Goal: Task Accomplishment & Management: Use online tool/utility

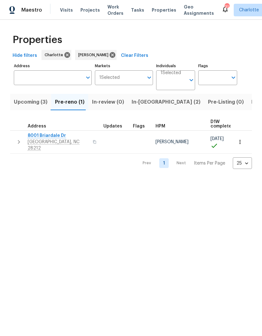
click at [194, 179] on html "Maestro Visits Projects Work Orders Tasks Properties Geo Assignments 31 [PERSON…" at bounding box center [131, 89] width 262 height 179
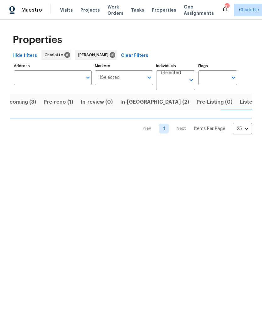
scroll to position [0, 11]
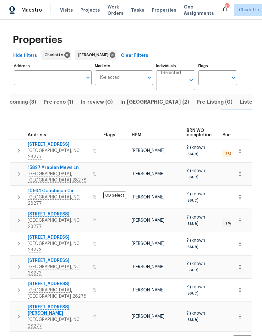
click at [136, 102] on span "In-reno (2)" at bounding box center [154, 102] width 69 height 9
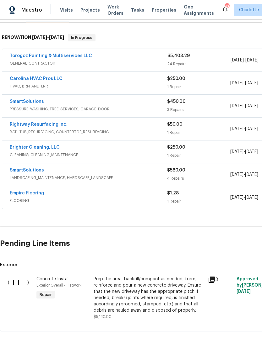
scroll to position [91, 0]
click at [21, 284] on input "checkbox" at bounding box center [18, 283] width 18 height 13
checkbox input "true"
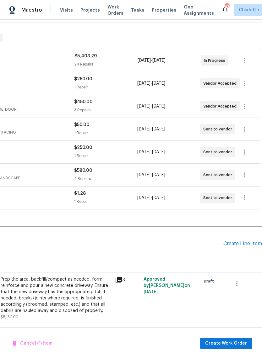
scroll to position [91, 93]
click at [248, 241] on div "Create Line Item" at bounding box center [242, 244] width 39 height 6
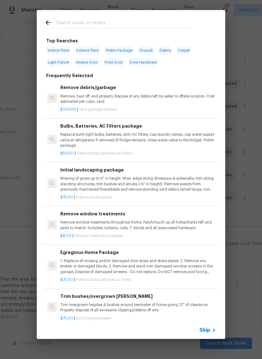
click at [46, 25] on icon at bounding box center [48, 23] width 8 height 8
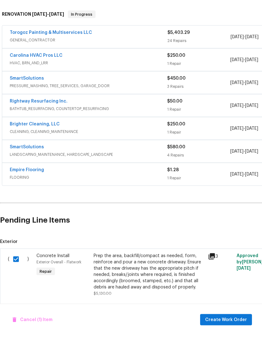
scroll to position [15, 0]
click at [227, 338] on button "Create Work Order" at bounding box center [226, 344] width 52 height 12
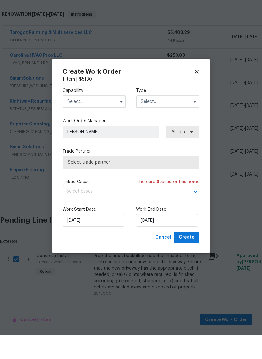
click at [100, 119] on input "text" at bounding box center [93, 125] width 63 height 13
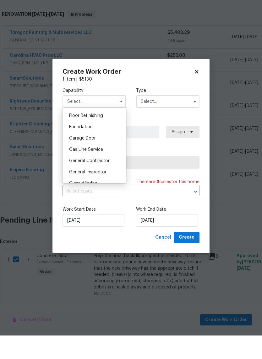
scroll to position [267, 0]
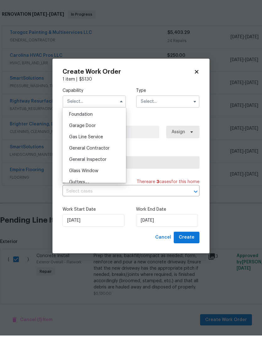
click at [110, 166] on div "General Contractor" at bounding box center [94, 171] width 60 height 11
type input "General Contractor"
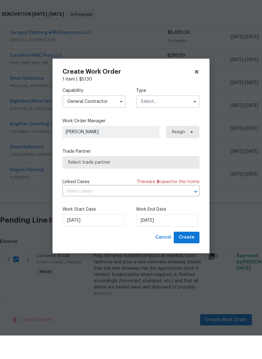
click at [166, 119] on input "text" at bounding box center [167, 125] width 63 height 13
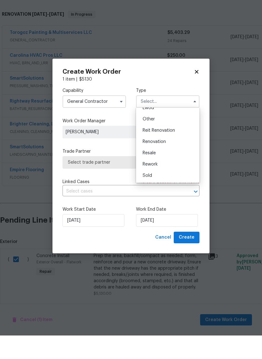
scroll to position [75, 0]
click at [167, 160] on div "Renovation" at bounding box center [168, 165] width 60 height 11
type input "Renovation"
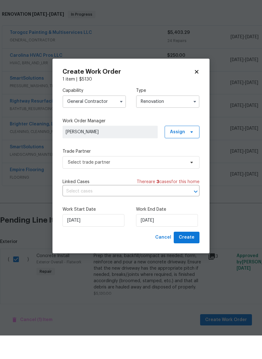
scroll to position [0, 0]
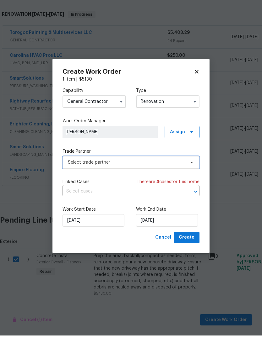
click at [183, 183] on span "Select trade partner" at bounding box center [126, 186] width 117 height 6
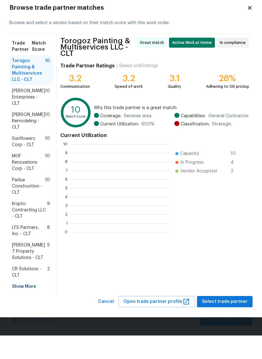
scroll to position [88, 100]
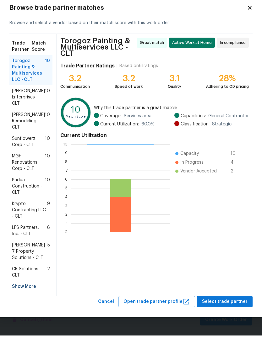
click at [22, 305] on div "Show More" at bounding box center [30, 310] width 43 height 11
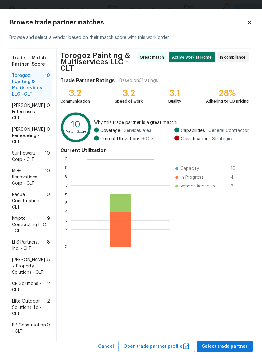
scroll to position [0, 0]
click at [245, 27] on div "Browse trade partner matches Browse and select a vendor based on their match sc…" at bounding box center [130, 185] width 243 height 333
click at [250, 22] on icon at bounding box center [250, 23] width 6 height 6
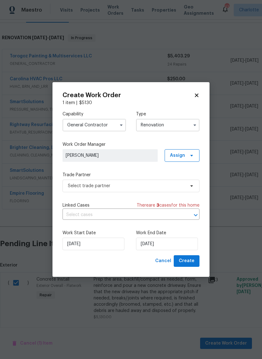
click at [167, 102] on div "1 item | $ 5130" at bounding box center [130, 103] width 137 height 6
click at [198, 96] on icon at bounding box center [196, 95] width 3 height 3
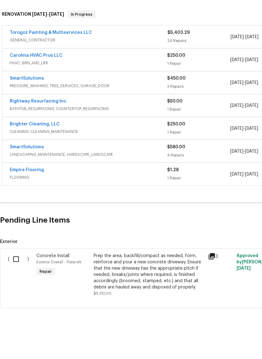
scroll to position [15, 0]
click at [14, 277] on input "checkbox" at bounding box center [18, 283] width 18 height 13
checkbox input "true"
click at [232, 340] on span "Create Work Order" at bounding box center [226, 344] width 42 height 8
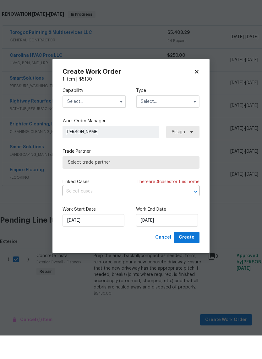
click at [106, 119] on input "text" at bounding box center [93, 125] width 63 height 13
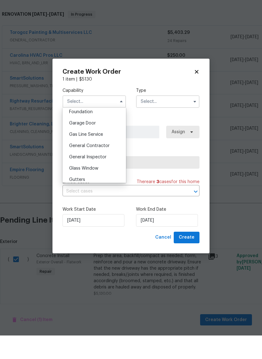
scroll to position [270, 0]
click at [111, 163] on div "General Contractor" at bounding box center [94, 168] width 60 height 11
type input "General Contractor"
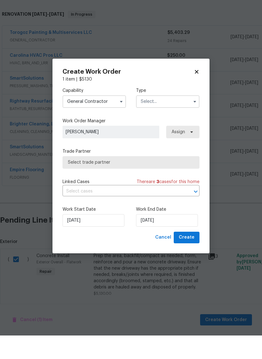
click at [182, 119] on input "text" at bounding box center [167, 125] width 63 height 13
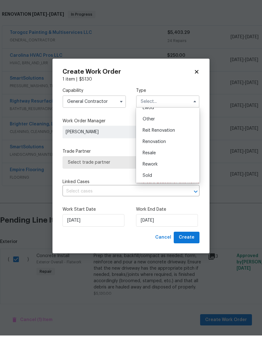
scroll to position [75, 0]
click at [174, 160] on div "Renovation" at bounding box center [168, 165] width 60 height 11
type input "Renovation"
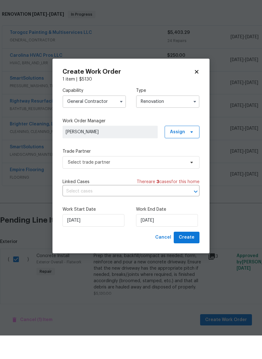
scroll to position [0, 0]
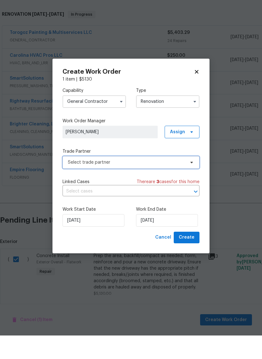
click at [189, 180] on span "Select trade partner" at bounding box center [130, 186] width 137 height 13
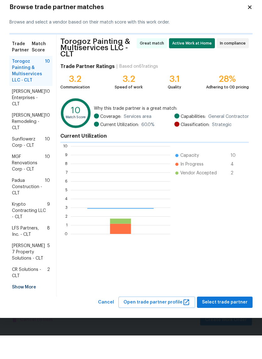
scroll to position [88, 100]
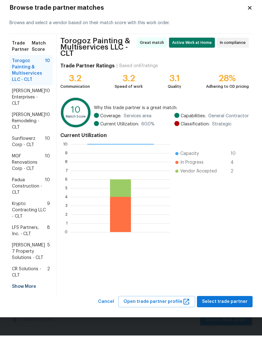
click at [22, 305] on div "Show More" at bounding box center [30, 310] width 43 height 11
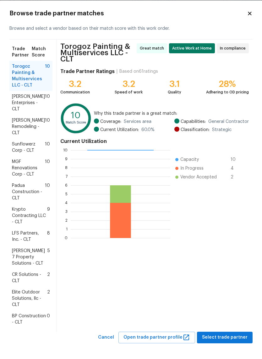
scroll to position [0, 0]
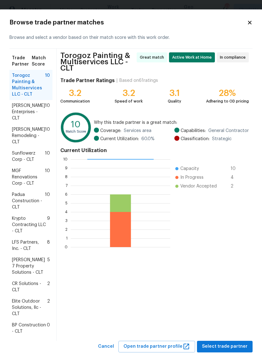
click at [247, 24] on icon at bounding box center [250, 23] width 6 height 6
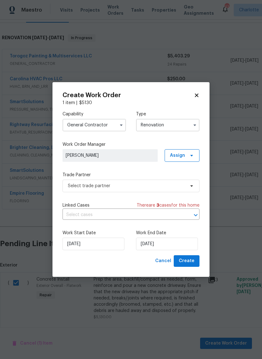
click at [198, 95] on icon at bounding box center [197, 96] width 6 height 6
checkbox input "false"
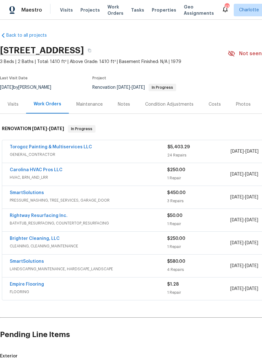
click at [211, 106] on div "Costs" at bounding box center [214, 104] width 12 height 6
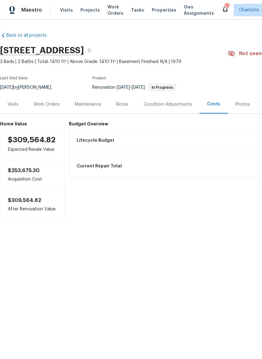
click at [55, 107] on div "Work Orders" at bounding box center [47, 104] width 26 height 6
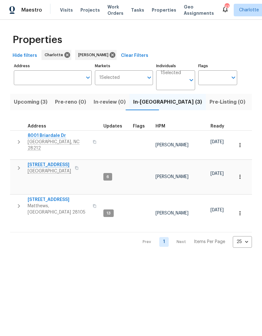
click at [15, 140] on icon "button" at bounding box center [19, 142] width 8 height 8
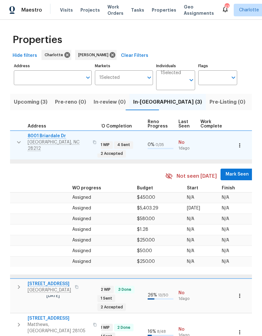
scroll to position [0, 236]
click at [230, 170] on span "Mark Seen" at bounding box center [236, 174] width 23 height 8
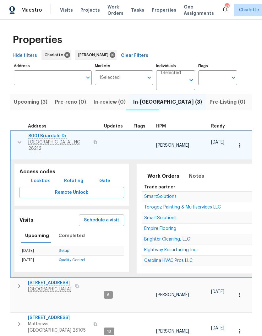
scroll to position [0, 0]
click at [14, 137] on button "button" at bounding box center [19, 142] width 13 height 19
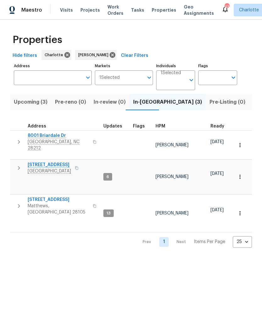
click at [17, 164] on icon "button" at bounding box center [19, 168] width 8 height 8
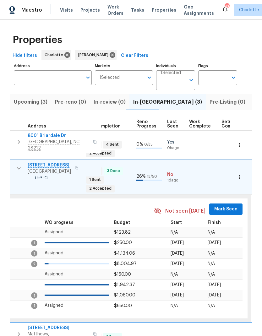
scroll to position [3, 251]
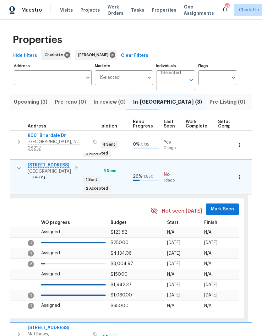
click at [219, 205] on span "Mark Seen" at bounding box center [222, 209] width 23 height 8
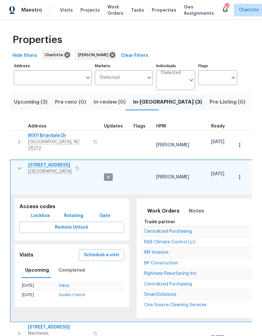
scroll to position [0, 0]
click at [18, 165] on icon "button" at bounding box center [20, 169] width 8 height 8
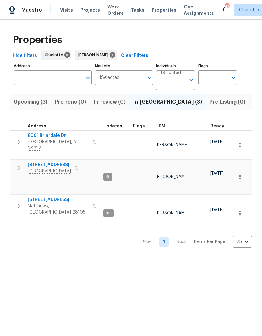
click at [17, 202] on icon "button" at bounding box center [19, 206] width 8 height 8
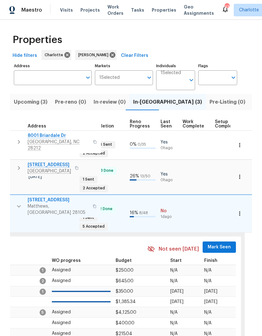
scroll to position [0, 271]
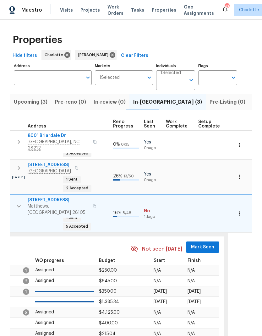
click at [205, 243] on span "Mark Seen" at bounding box center [202, 247] width 23 height 8
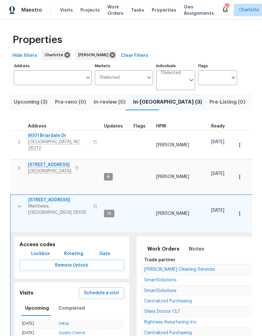
scroll to position [0, 0]
click at [30, 197] on span "[STREET_ADDRESS]" at bounding box center [58, 200] width 61 height 6
click at [16, 197] on button "button" at bounding box center [19, 206] width 13 height 19
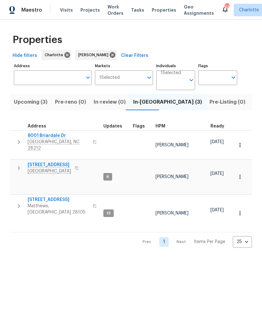
click at [215, 242] on html "Maestro Visits Projects Work Orders Tasks Properties Geo Assignments 43 Charlot…" at bounding box center [131, 129] width 262 height 258
click at [33, 162] on span "[STREET_ADDRESS]" at bounding box center [49, 165] width 43 height 6
click at [13, 197] on button "button" at bounding box center [19, 206] width 13 height 19
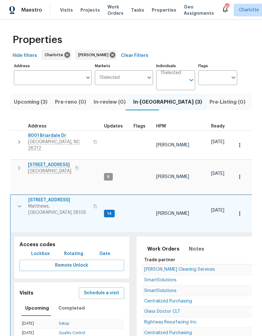
click at [174, 309] on span "Glass Doctor CLT" at bounding box center [162, 311] width 36 height 4
click at [14, 197] on button "button" at bounding box center [19, 206] width 13 height 19
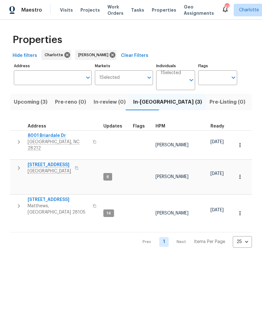
click at [14, 140] on button "button" at bounding box center [19, 141] width 13 height 19
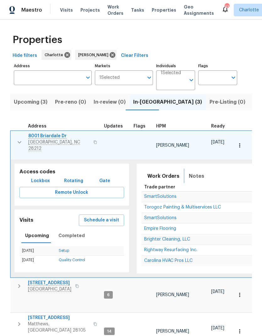
click at [192, 172] on span "Notes" at bounding box center [196, 176] width 15 height 9
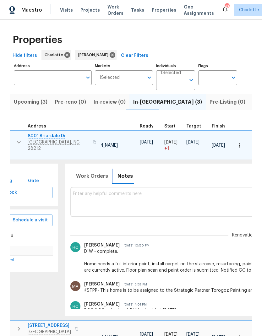
scroll to position [5, 71]
click at [194, 191] on textarea at bounding box center [244, 201] width 342 height 21
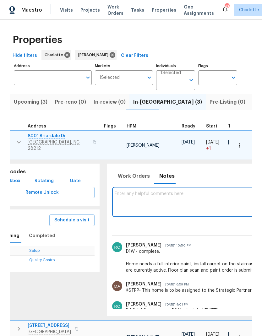
scroll to position [5, 29]
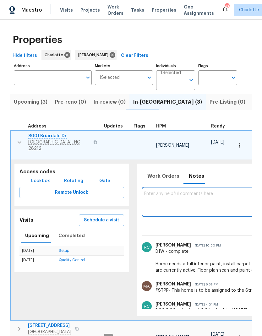
scroll to position [0, 0]
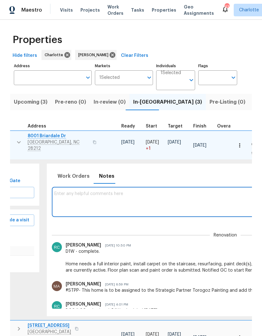
scroll to position [5, 90]
click at [209, 191] on textarea at bounding box center [225, 201] width 342 height 21
type textarea "C"
click at [93, 191] on textarea "Submitted liability form for interior lighting and kitchen/bathroom plumbing." at bounding box center [225, 201] width 342 height 21
click at [88, 191] on textarea "Submitted liability form for interior lighting and kitchen/bathroom plumbing." at bounding box center [225, 201] width 342 height 21
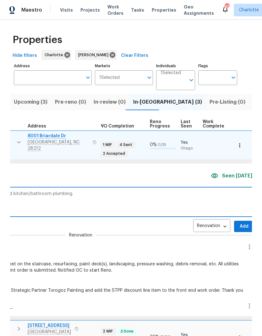
scroll to position [0, 234]
type textarea "Submitted salability form for interior lighting and kitchen/bathroom plumbing."
click at [239, 223] on span "Add" at bounding box center [244, 227] width 10 height 8
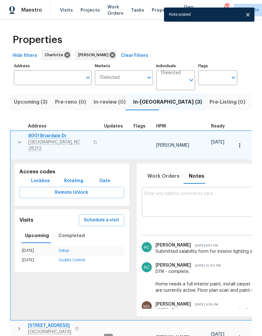
scroll to position [0, 0]
click at [5, 140] on div "Properties Hide filters Charlotte Ryan Craven Clear Filters Address Address Mar…" at bounding box center [131, 219] width 262 height 399
click at [5, 139] on div "Properties Hide filters Charlotte Ryan Craven Clear Filters Address Address Mar…" at bounding box center [131, 219] width 262 height 399
click at [18, 142] on icon "button" at bounding box center [20, 142] width 8 height 8
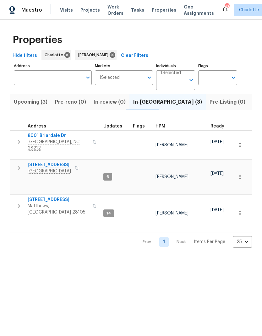
click at [57, 136] on span "8001 Briardale Dr" at bounding box center [58, 135] width 61 height 6
click at [15, 202] on icon "button" at bounding box center [19, 206] width 8 height 8
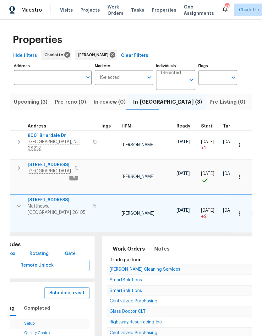
scroll to position [20, 0]
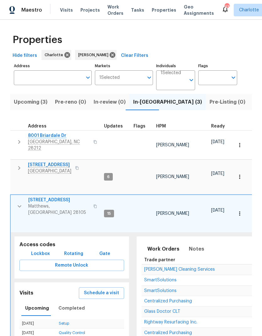
scroll to position [0, 0]
click at [15, 197] on button "button" at bounding box center [19, 206] width 13 height 19
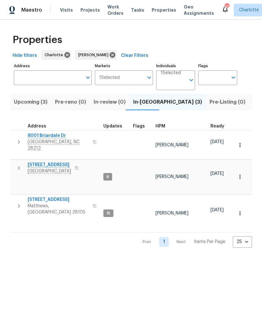
click at [45, 103] on span "Upcoming (3)" at bounding box center [31, 102] width 34 height 9
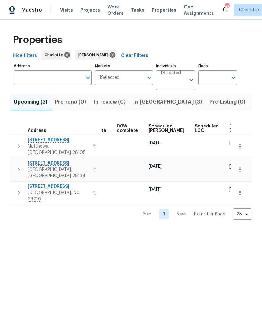
scroll to position [0, 157]
click at [230, 126] on span "Ready Date" at bounding box center [237, 128] width 14 height 9
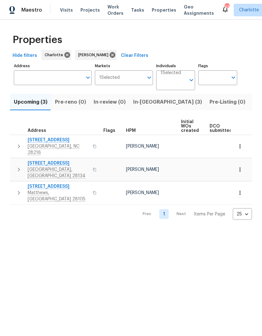
click at [13, 141] on button "button" at bounding box center [19, 146] width 13 height 19
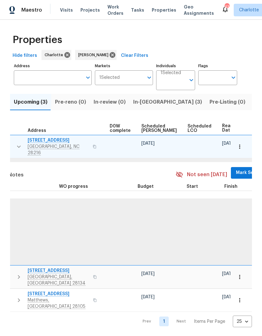
click at [236, 169] on span "Mark Seen" at bounding box center [247, 173] width 23 height 8
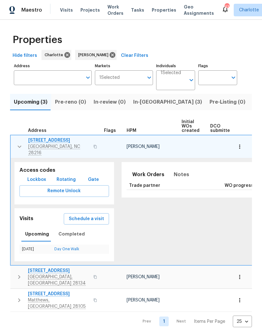
click at [15, 143] on button "button" at bounding box center [19, 146] width 13 height 19
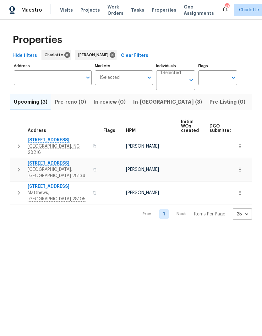
click at [15, 166] on icon "button" at bounding box center [19, 170] width 8 height 8
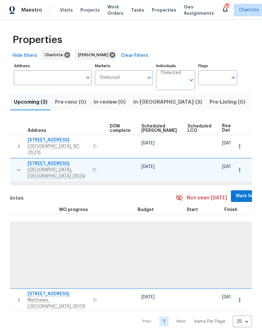
click at [236, 192] on span "Mark Seen" at bounding box center [247, 196] width 23 height 8
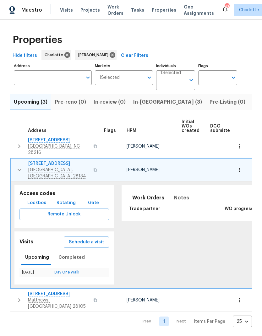
click at [17, 166] on icon "button" at bounding box center [20, 170] width 8 height 8
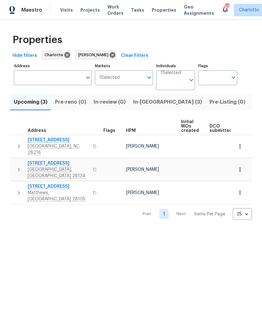
click at [18, 191] on icon "button" at bounding box center [19, 193] width 2 height 4
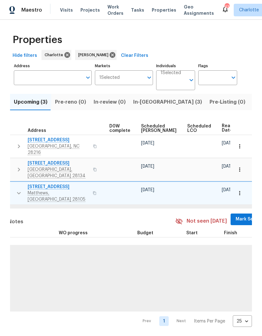
click at [235, 215] on span "Mark Seen" at bounding box center [246, 219] width 23 height 8
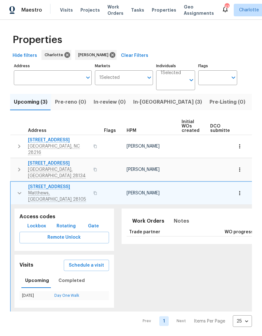
click at [18, 189] on icon "button" at bounding box center [20, 193] width 8 height 8
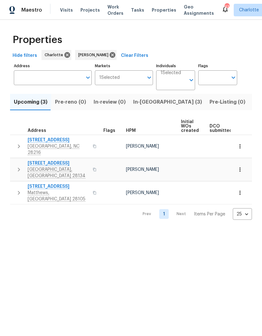
click at [144, 101] on span "In-reno (3)" at bounding box center [167, 102] width 69 height 9
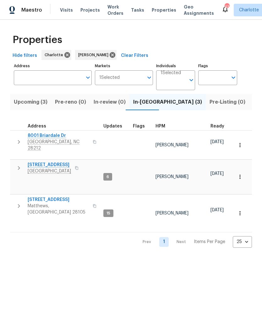
click at [17, 139] on icon "button" at bounding box center [19, 142] width 8 height 8
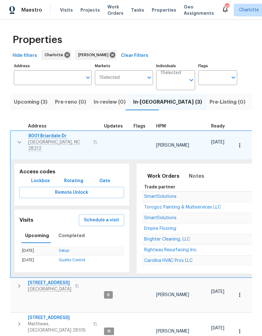
click at [16, 141] on icon "button" at bounding box center [20, 142] width 8 height 8
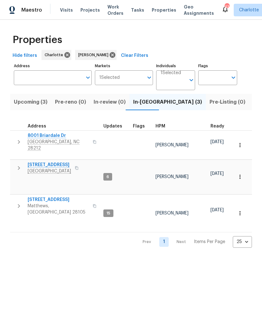
click at [17, 162] on button "button" at bounding box center [19, 168] width 13 height 13
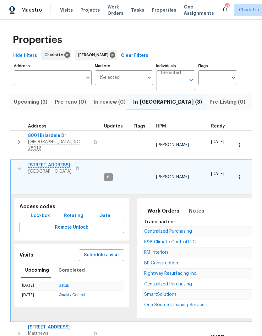
click at [16, 165] on icon "button" at bounding box center [20, 169] width 8 height 8
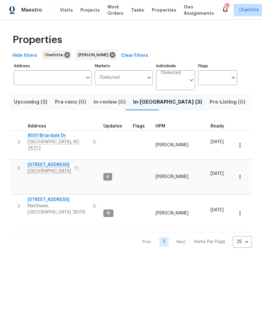
click at [15, 140] on icon "button" at bounding box center [19, 142] width 8 height 8
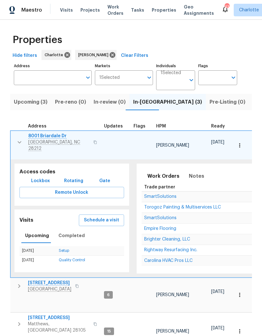
click at [14, 139] on button "button" at bounding box center [19, 142] width 13 height 19
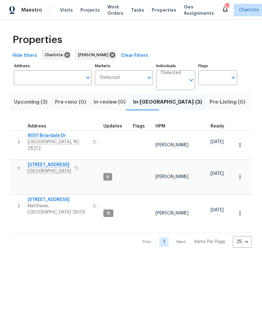
click at [15, 197] on button "button" at bounding box center [19, 206] width 13 height 19
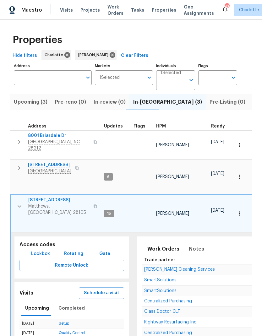
scroll to position [0, 0]
click at [18, 203] on icon "button" at bounding box center [20, 207] width 8 height 8
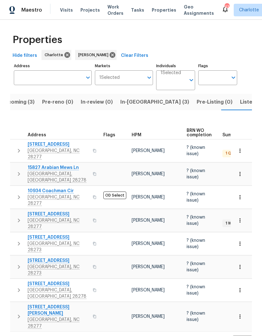
click at [17, 147] on icon "button" at bounding box center [19, 151] width 8 height 8
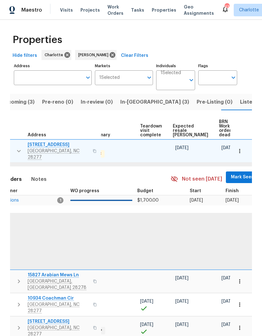
click at [231, 173] on span "Mark Seen" at bounding box center [242, 177] width 23 height 8
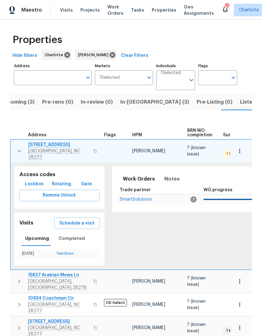
click at [14, 142] on button "button" at bounding box center [19, 151] width 13 height 19
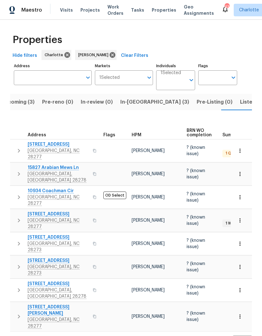
click at [15, 170] on icon "button" at bounding box center [19, 174] width 8 height 8
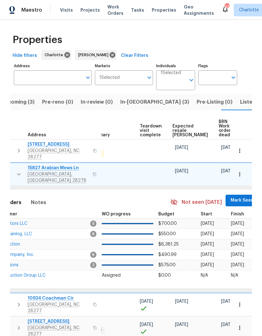
scroll to position [0, 133]
click at [226, 197] on button "Mark Seen" at bounding box center [242, 201] width 33 height 12
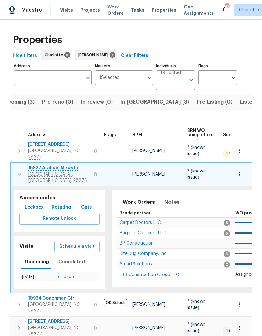
click at [17, 170] on icon "button" at bounding box center [20, 174] width 8 height 8
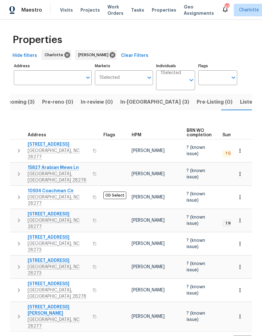
click at [16, 193] on icon "button" at bounding box center [19, 197] width 8 height 8
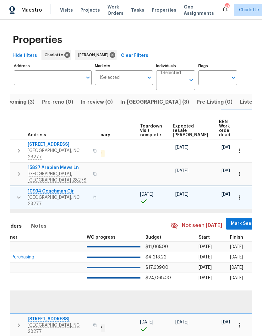
click at [231, 220] on span "Mark Seen" at bounding box center [242, 224] width 23 height 8
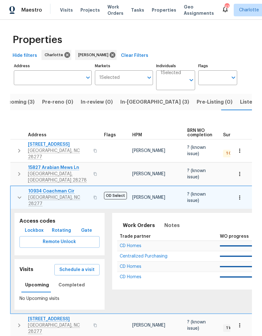
click at [13, 188] on button "button" at bounding box center [19, 197] width 13 height 19
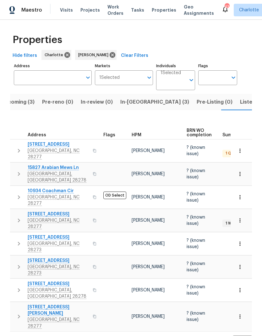
click at [17, 217] on icon "button" at bounding box center [19, 221] width 8 height 8
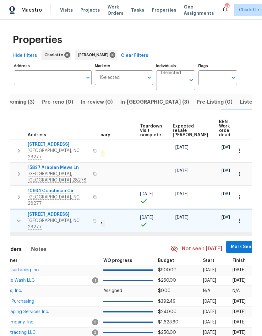
click at [231, 243] on span "Mark Seen" at bounding box center [242, 247] width 23 height 8
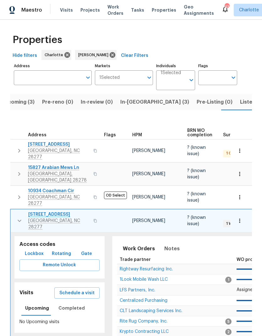
scroll to position [0, 0]
click at [17, 217] on icon "button" at bounding box center [20, 221] width 8 height 8
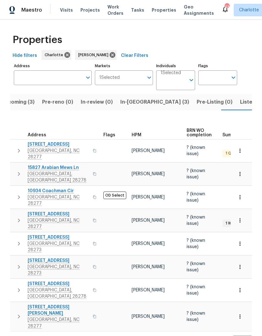
click at [18, 217] on icon "button" at bounding box center [19, 221] width 8 height 8
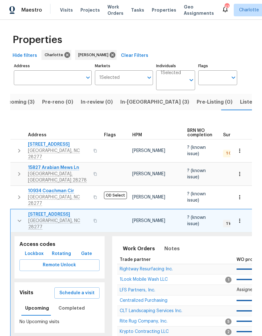
click at [18, 217] on icon "button" at bounding box center [20, 221] width 8 height 8
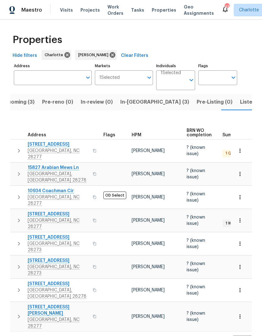
click at [18, 242] on icon "button" at bounding box center [19, 244] width 2 height 4
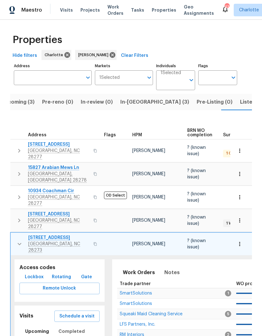
scroll to position [4, 0]
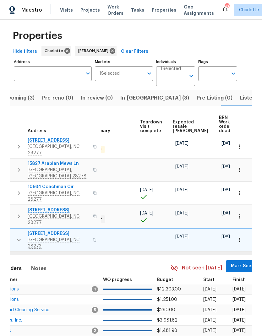
click at [231, 262] on span "Mark Seen" at bounding box center [242, 266] width 23 height 8
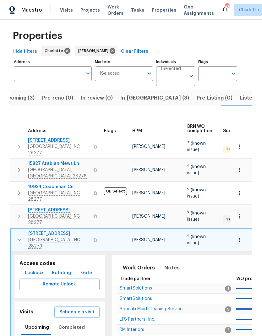
scroll to position [0, -1]
click at [17, 236] on icon "button" at bounding box center [20, 240] width 8 height 8
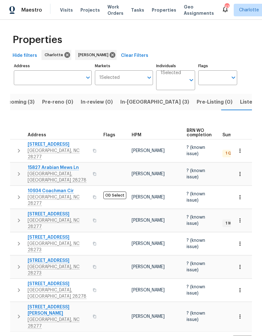
click at [21, 263] on icon "button" at bounding box center [19, 267] width 8 height 8
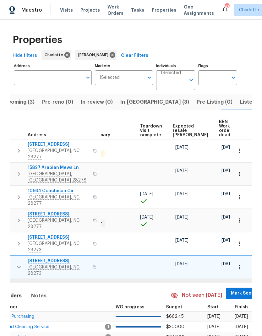
click at [231, 289] on span "Mark Seen" at bounding box center [242, 293] width 23 height 8
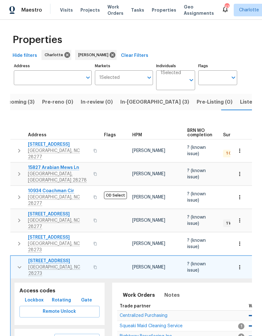
click at [20, 266] on icon "button" at bounding box center [20, 267] width 4 height 2
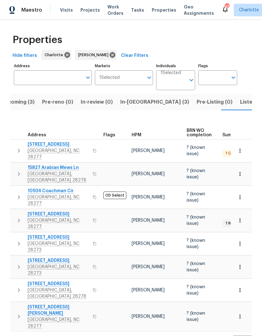
click at [19, 286] on icon "button" at bounding box center [19, 290] width 8 height 8
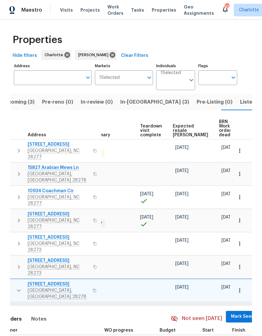
click at [231, 313] on span "Mark Seen" at bounding box center [242, 317] width 23 height 8
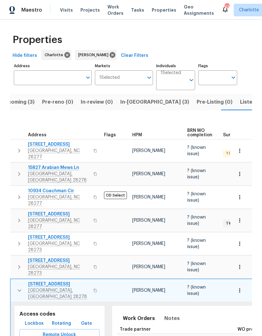
scroll to position [0, 0]
click at [19, 287] on icon "button" at bounding box center [20, 291] width 8 height 8
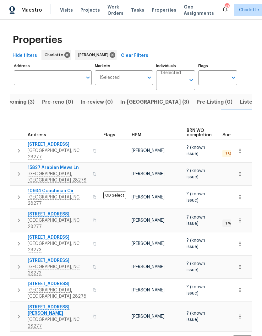
click at [17, 313] on icon "button" at bounding box center [19, 317] width 8 height 8
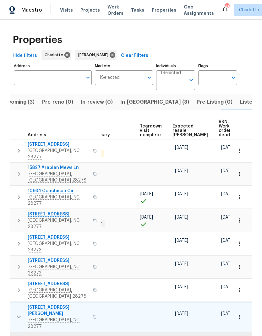
scroll to position [0, 133]
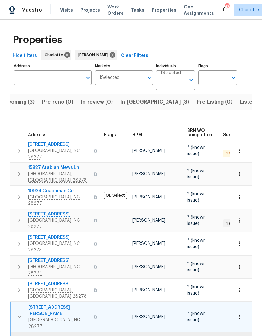
scroll to position [0, 0]
click at [21, 313] on icon "button" at bounding box center [20, 317] width 8 height 8
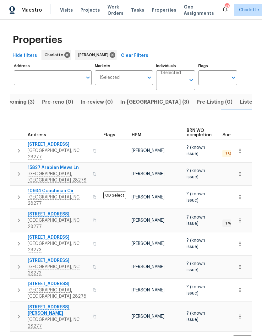
click at [137, 100] on span "In-reno (3)" at bounding box center [154, 102] width 69 height 9
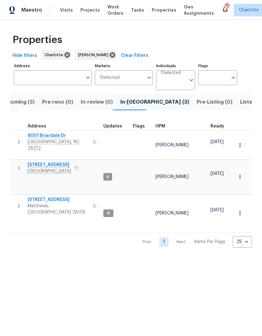
click at [35, 138] on span "8001 Briardale Dr" at bounding box center [58, 135] width 61 height 6
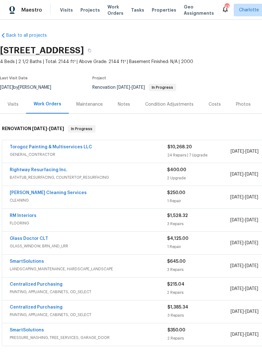
click at [23, 149] on link "Torogoz Painting & Multiservices LLC" at bounding box center [51, 147] width 82 height 4
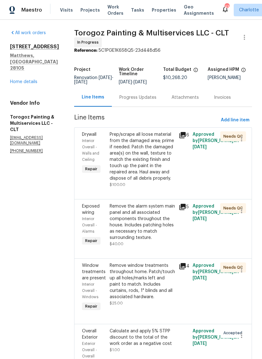
click at [18, 80] on link "Home details" at bounding box center [23, 82] width 27 height 4
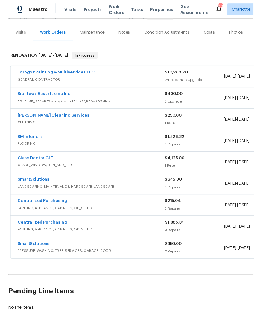
scroll to position [69, 0]
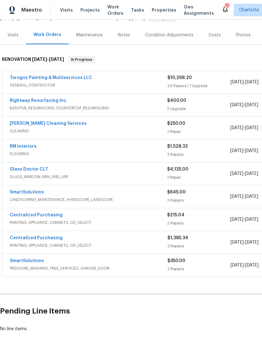
click at [20, 152] on span "FLOORING" at bounding box center [88, 154] width 157 height 6
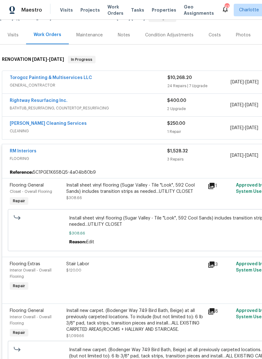
click at [19, 150] on link "RM Interiors" at bounding box center [23, 151] width 27 height 4
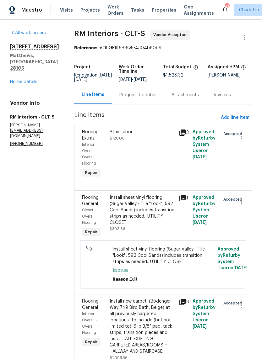
click at [147, 100] on div "Progress Updates" at bounding box center [138, 95] width 52 height 19
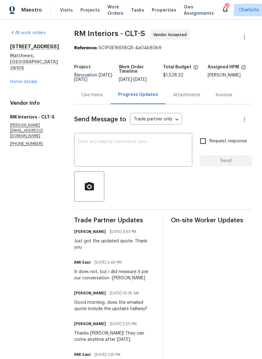
click at [162, 150] on textarea at bounding box center [133, 151] width 111 height 22
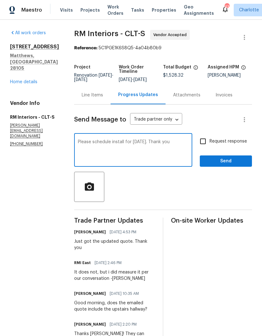
type textarea "Please schedule install for this Thursday. Thank you"
click at [249, 323] on div "On-site Worker Updates" at bounding box center [211, 331] width 81 height 226
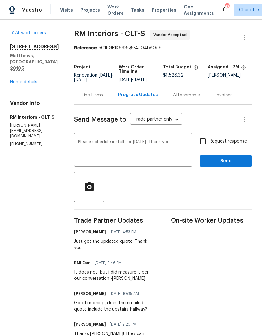
click at [204, 142] on input "Request response" at bounding box center [202, 141] width 13 height 13
checkbox input "true"
click at [232, 158] on span "Send" at bounding box center [226, 161] width 42 height 8
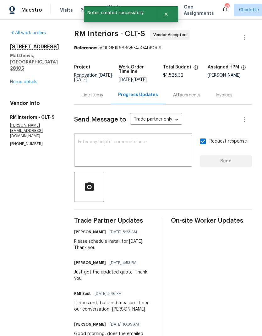
click at [14, 80] on link "Home details" at bounding box center [23, 82] width 27 height 4
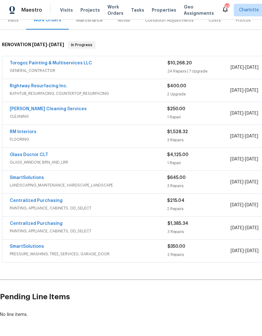
scroll to position [83, 0]
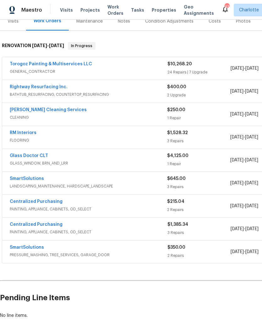
click at [19, 156] on link "Glass Doctor CLT" at bounding box center [29, 156] width 38 height 4
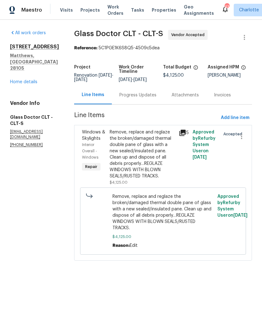
click at [136, 96] on div "Progress Updates" at bounding box center [137, 95] width 37 height 6
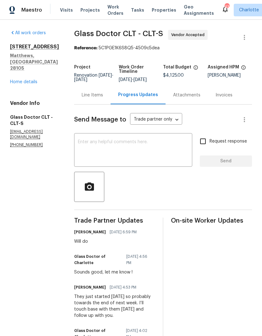
click at [168, 154] on textarea at bounding box center [133, 151] width 111 height 22
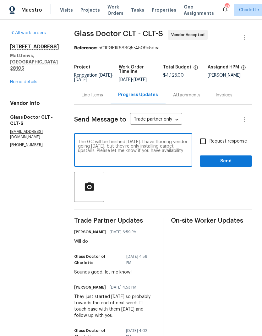
click at [121, 140] on textarea "The GC will be finished Wednesday. I have flooring vendor going Thursday, but t…" at bounding box center [133, 151] width 111 height 22
click at [166, 138] on div "The GC will be finished painting Wednesday. I have flooring vendor going Thursd…" at bounding box center [133, 151] width 118 height 32
click at [161, 142] on textarea "The GC will be finished painting Wednesday. I have flooring vendor going Thursd…" at bounding box center [133, 151] width 111 height 22
click at [80, 147] on textarea "The GC will be finished painting Wednesday afternoon. I have flooring vendor go…" at bounding box center [133, 151] width 111 height 22
click at [138, 159] on textarea "The GC will be finished painting Wednesday afternoon. I have the flooring vendo…" at bounding box center [133, 151] width 111 height 22
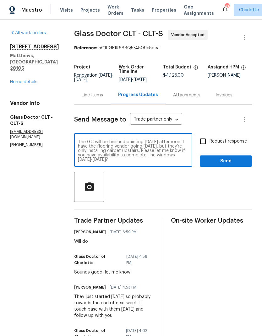
click at [132, 158] on textarea "The GC will be finished painting Wednesday afternoon. I have the flooring vendo…" at bounding box center [133, 151] width 111 height 22
click at [129, 157] on textarea "The GC will be finished painting Wednesday afternoon. I have the flooring vendo…" at bounding box center [133, 151] width 111 height 22
type textarea "The GC will be finished painting Wednesday afternoon. I have the flooring vendo…"
click at [205, 143] on input "Request response" at bounding box center [202, 141] width 13 height 13
checkbox input "true"
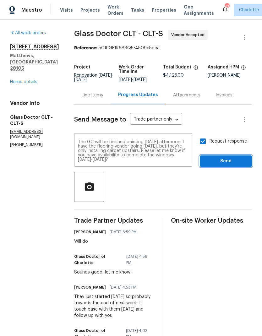
click at [232, 166] on button "Send" at bounding box center [226, 161] width 52 height 12
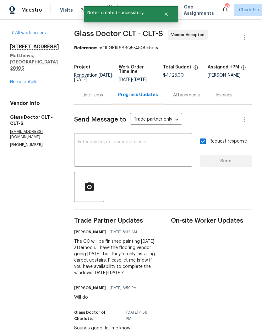
click at [19, 84] on link "Home details" at bounding box center [23, 82] width 27 height 4
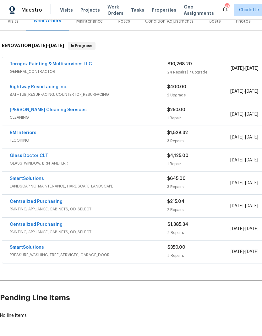
scroll to position [83, 0]
click at [19, 112] on link "DePascale Cleaning Services" at bounding box center [48, 110] width 77 height 4
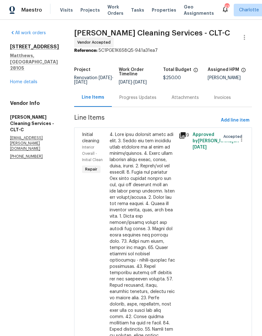
click at [135, 97] on div "Progress Updates" at bounding box center [137, 98] width 37 height 6
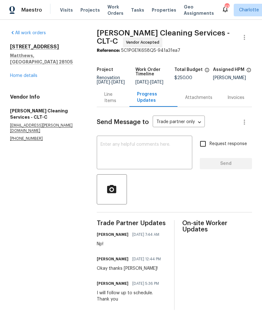
click at [133, 159] on textarea at bounding box center [144, 153] width 88 height 22
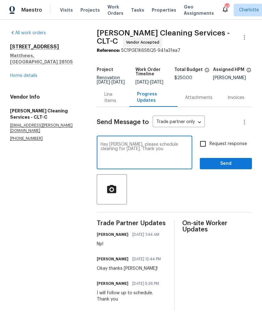
click at [115, 152] on textarea "Hey Kayla, please schedule cleaning for Saturday. Thank you" at bounding box center [144, 153] width 88 height 22
type textarea "Hey Kayla, please schedule cleaning for Friday. Thank you"
click at [204, 147] on input "Request response" at bounding box center [202, 143] width 13 height 13
checkbox input "true"
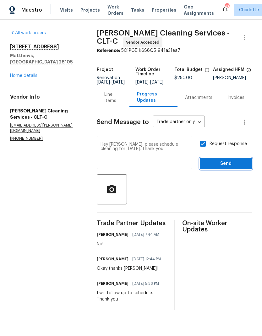
click at [234, 167] on span "Send" at bounding box center [226, 164] width 42 height 8
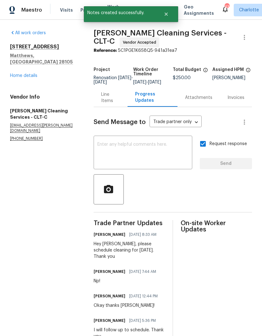
click at [37, 73] on link "Home details" at bounding box center [23, 75] width 27 height 4
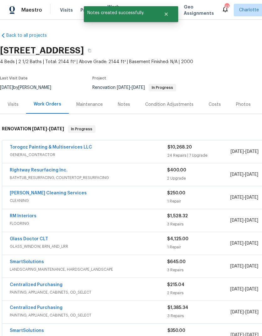
click at [59, 172] on link "Rightway Resurfacing Inc." at bounding box center [39, 170] width 58 height 4
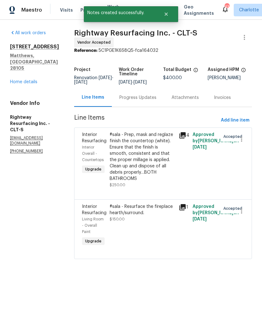
click at [156, 101] on div "Progress Updates" at bounding box center [137, 98] width 37 height 6
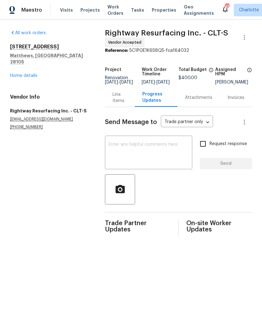
click at [154, 156] on textarea at bounding box center [149, 153] width 80 height 22
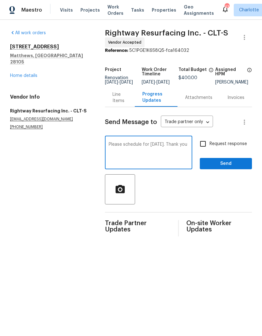
type textarea "Please schedule for Saturday. Thank you"
click at [200, 149] on input "Request response" at bounding box center [202, 143] width 13 height 13
checkbox input "true"
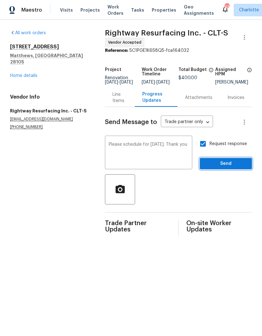
click at [232, 165] on span "Send" at bounding box center [226, 164] width 42 height 8
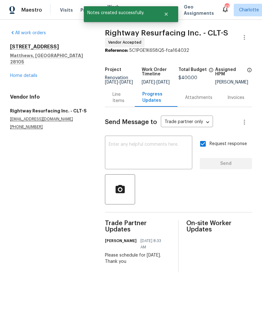
click at [20, 73] on link "Home details" at bounding box center [23, 75] width 27 height 4
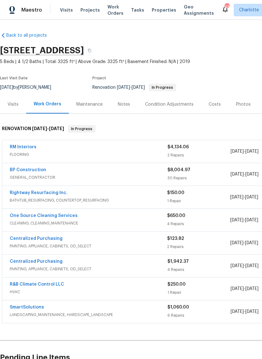
click at [19, 147] on link "RM Interiors" at bounding box center [23, 147] width 27 height 4
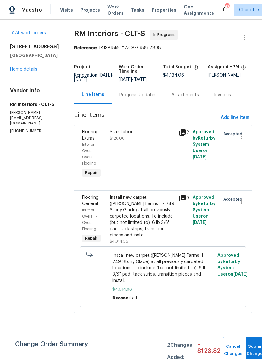
click at [139, 98] on div "Progress Updates" at bounding box center [137, 95] width 37 height 6
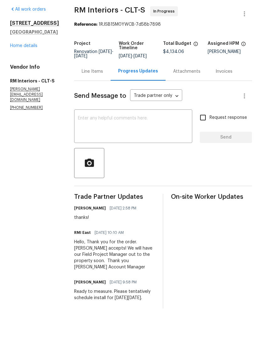
click at [154, 140] on textarea at bounding box center [133, 151] width 111 height 22
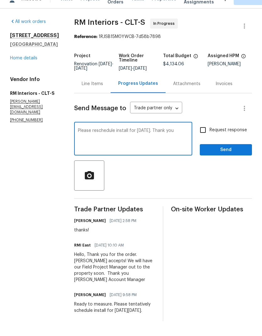
scroll to position [11, 0]
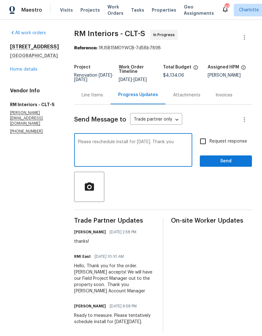
type textarea "Please reschedule install for [DATE]. Thank you"
click at [208, 137] on input "Request response" at bounding box center [202, 141] width 13 height 13
checkbox input "true"
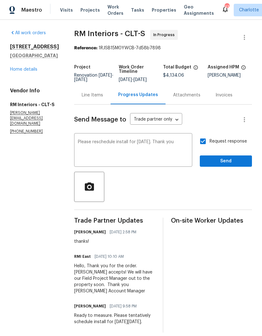
click at [138, 140] on textarea "Please reschedule install for [DATE]. Thank you" at bounding box center [133, 151] width 111 height 22
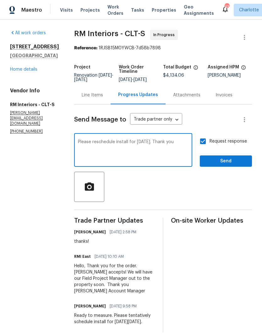
type textarea "Please reschedule install for [DATE]. Thank you"
click at [234, 157] on span "Send" at bounding box center [226, 161] width 42 height 8
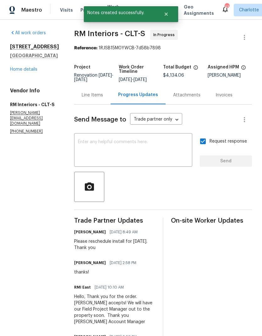
click at [21, 69] on link "Home details" at bounding box center [23, 69] width 27 height 4
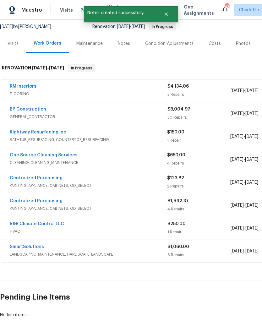
scroll to position [60, 0]
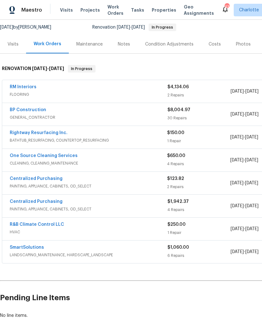
click at [21, 157] on link "One Source Cleaning Services" at bounding box center [44, 156] width 68 height 4
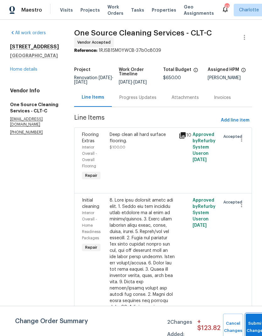
click at [254, 322] on button "Submit Changes" at bounding box center [256, 327] width 20 height 27
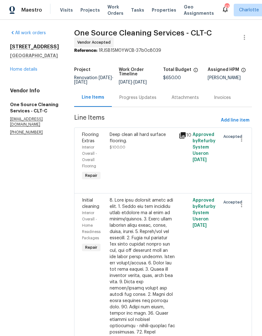
click at [154, 101] on div "Progress Updates" at bounding box center [137, 98] width 37 height 6
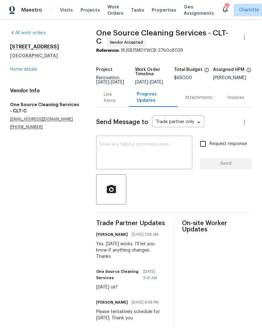
click at [170, 155] on textarea at bounding box center [144, 153] width 89 height 22
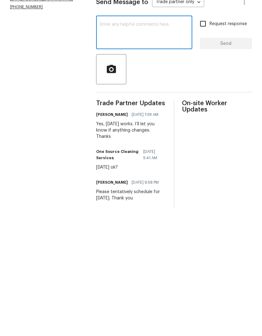
scroll to position [1, 0]
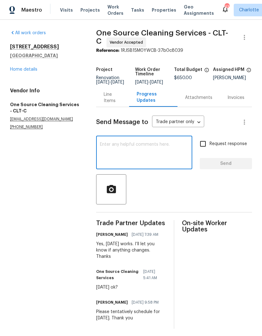
click at [18, 61] on div "947 Pecan Tree Ln Fort Mill, SC 29715 Home details" at bounding box center [45, 58] width 71 height 29
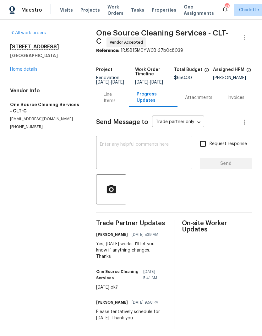
click at [12, 67] on link "Home details" at bounding box center [23, 69] width 27 height 4
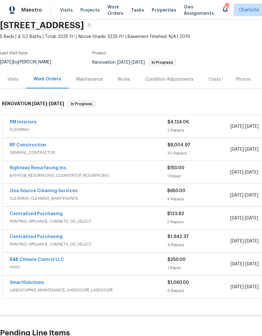
scroll to position [25, 0]
click at [13, 188] on link "One Source Cleaning Services" at bounding box center [44, 190] width 68 height 4
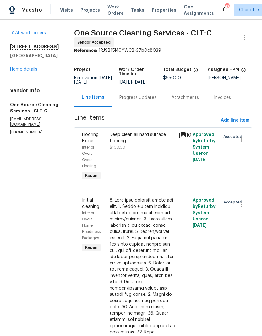
click at [146, 106] on div "Progress Updates" at bounding box center [138, 97] width 52 height 19
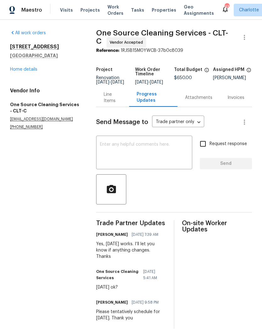
click at [145, 154] on textarea at bounding box center [144, 153] width 89 height 22
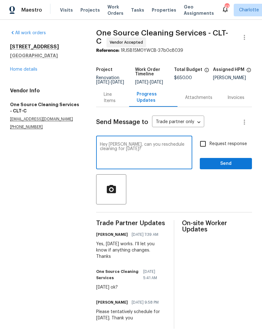
click at [121, 147] on textarea "Hey Alan, can you reschedule cleaning for this Friday?" at bounding box center [144, 153] width 89 height 22
click at [116, 147] on textarea "Hey Alan, can you reschedule cleaning for this Friday?" at bounding box center [144, 153] width 89 height 22
type textarea "Hey Allen, can you reschedule cleaning for this Friday?"
click at [203, 150] on input "Request response" at bounding box center [202, 143] width 13 height 13
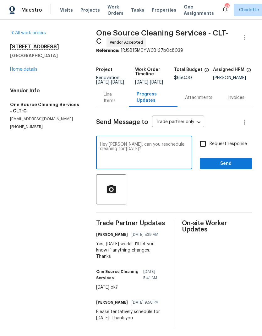
checkbox input "true"
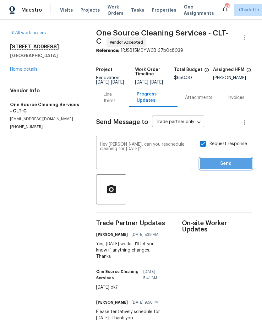
click at [223, 165] on span "Send" at bounding box center [226, 164] width 42 height 8
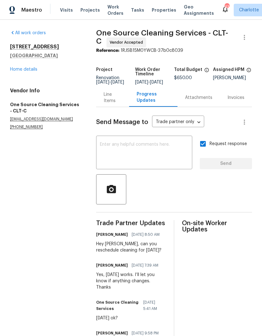
click at [20, 68] on link "Home details" at bounding box center [23, 69] width 27 height 4
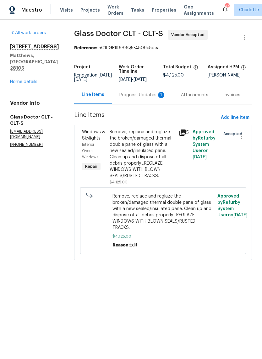
click at [139, 99] on div "Progress Updates 1" at bounding box center [143, 95] width 62 height 19
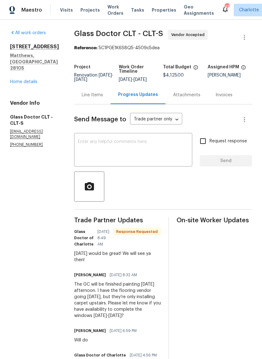
click at [141, 146] on textarea at bounding box center [133, 151] width 111 height 22
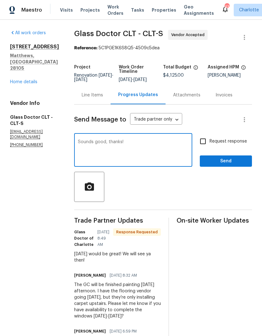
type textarea "Sounds good, thanks!"
click at [215, 160] on span "Send" at bounding box center [226, 161] width 42 height 8
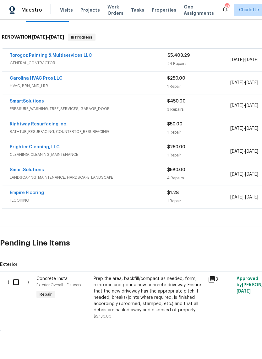
scroll to position [91, 0]
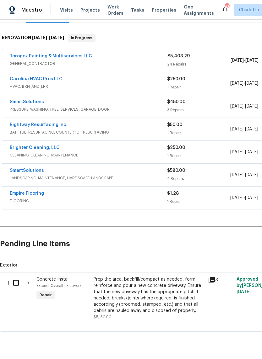
click at [20, 283] on input "checkbox" at bounding box center [18, 283] width 18 height 13
checkbox input "true"
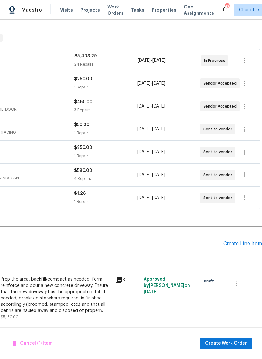
scroll to position [15, 0]
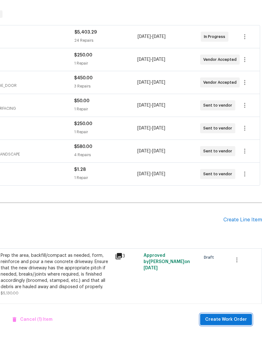
click at [237, 340] on span "Create Work Order" at bounding box center [226, 344] width 42 height 8
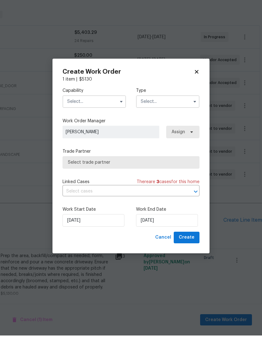
click at [111, 119] on input "text" at bounding box center [93, 125] width 63 height 13
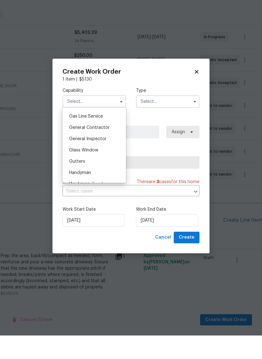
scroll to position [290, 0]
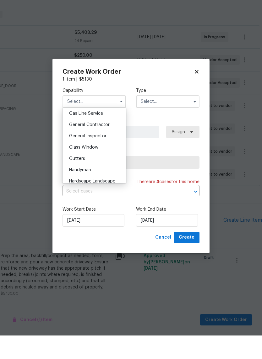
click at [114, 143] on div "General Contractor" at bounding box center [94, 148] width 60 height 11
type input "General Contractor"
click at [170, 119] on input "text" at bounding box center [167, 125] width 63 height 13
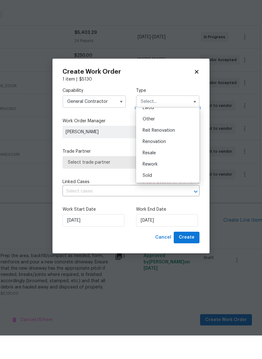
scroll to position [75, 0]
click at [171, 160] on div "Renovation" at bounding box center [168, 165] width 60 height 11
type input "Renovation"
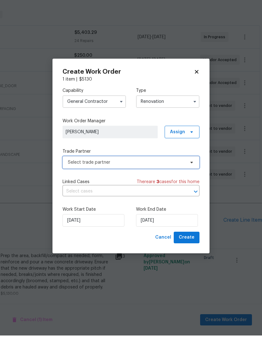
click at [158, 183] on span "Select trade partner" at bounding box center [126, 186] width 117 height 6
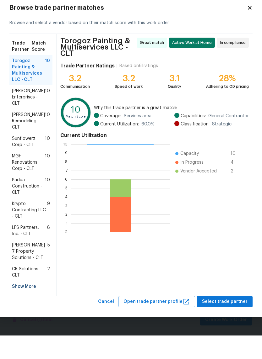
scroll to position [15, 0]
click at [33, 305] on div "Show More" at bounding box center [30, 310] width 43 height 11
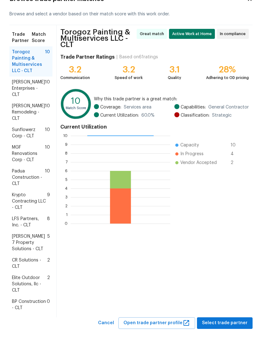
scroll to position [0, 0]
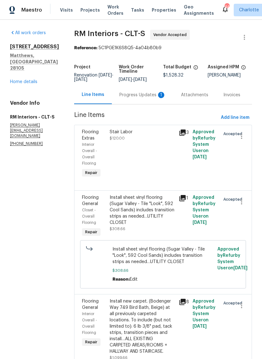
click at [150, 98] on div "Progress Updates 1" at bounding box center [142, 95] width 46 height 6
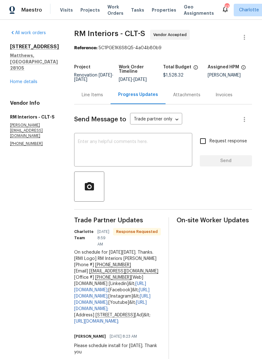
click at [160, 132] on div "Send Message to Trade partner only Trade partner only ​ x ​ Request response Se…" at bounding box center [163, 339] width 178 height 468
click at [143, 157] on textarea at bounding box center [133, 151] width 111 height 22
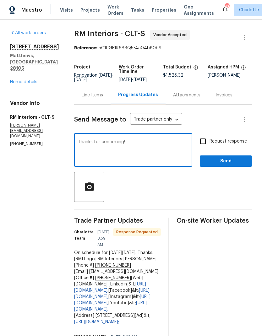
type textarea "Thanks for confirming!"
click at [229, 162] on span "Send" at bounding box center [226, 161] width 42 height 8
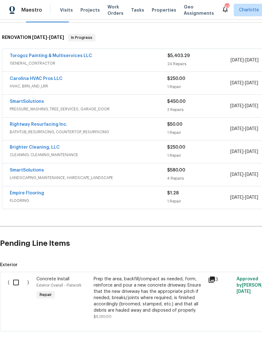
scroll to position [91, 0]
click at [14, 284] on input "checkbox" at bounding box center [18, 283] width 18 height 13
checkbox input "true"
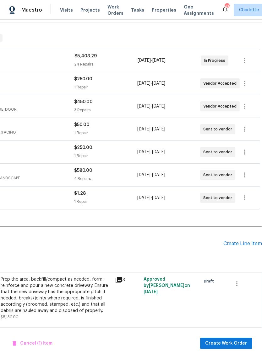
scroll to position [15, 0]
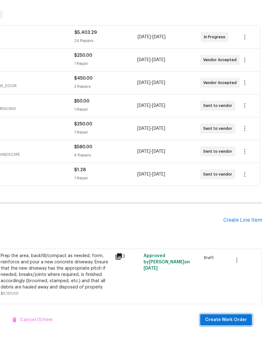
click at [232, 340] on span "Create Work Order" at bounding box center [226, 344] width 42 height 8
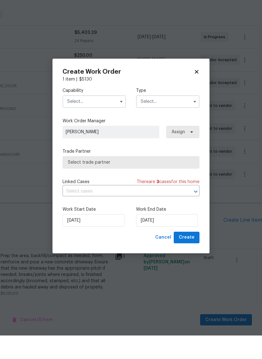
click at [107, 119] on input "text" at bounding box center [93, 125] width 63 height 13
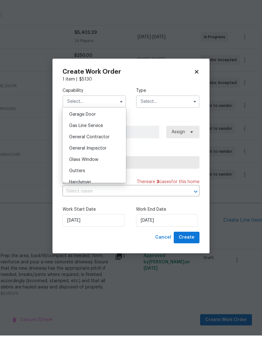
scroll to position [279, 0]
click at [116, 154] on div "General Contractor" at bounding box center [94, 159] width 60 height 11
type input "General Contractor"
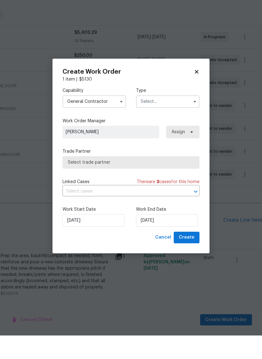
click at [176, 119] on input "text" at bounding box center [167, 125] width 63 height 13
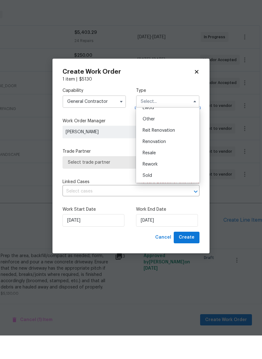
scroll to position [75, 0]
click at [164, 163] on span "Renovation" at bounding box center [154, 165] width 23 height 4
type input "Renovation"
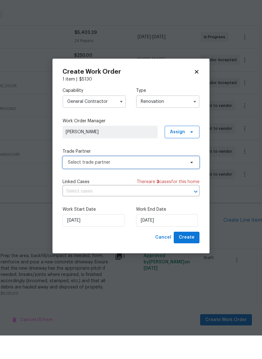
click at [168, 180] on span "Select trade partner" at bounding box center [130, 186] width 137 height 13
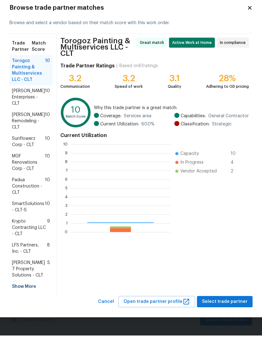
scroll to position [88, 100]
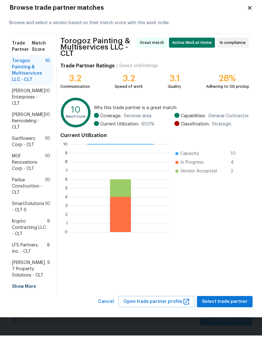
click at [49, 224] on span "10" at bounding box center [47, 230] width 5 height 13
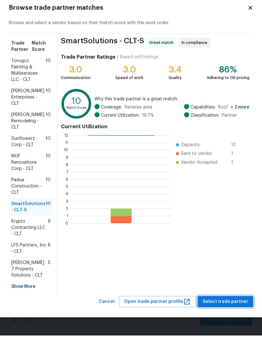
click at [232, 322] on span "Select trade partner" at bounding box center [226, 326] width 46 height 8
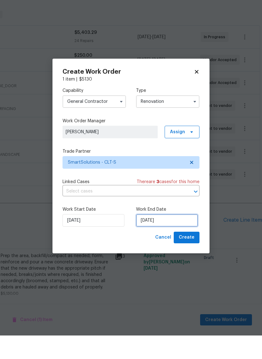
click at [163, 238] on input "[DATE]" at bounding box center [167, 244] width 62 height 13
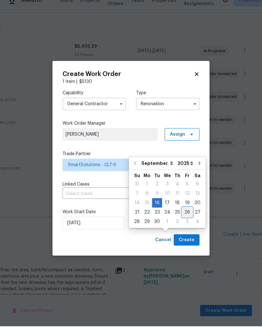
click at [184, 218] on div "26" at bounding box center [187, 222] width 10 height 9
type input "[DATE]"
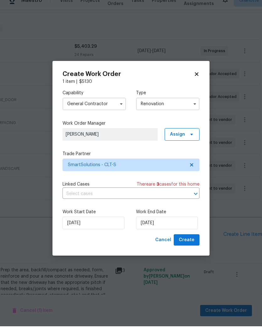
scroll to position [25, 0]
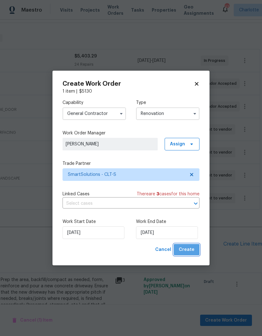
click at [194, 252] on span "Create" at bounding box center [187, 250] width 16 height 8
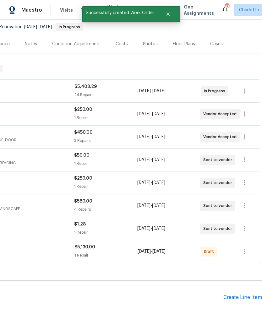
scroll to position [60, 93]
click at [244, 248] on icon "button" at bounding box center [245, 252] width 8 height 8
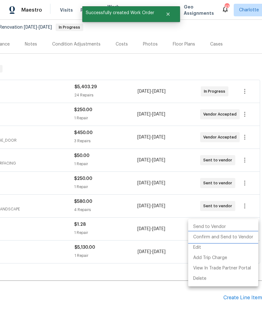
click at [240, 240] on li "Confirm and Send to Vendor" at bounding box center [223, 237] width 70 height 10
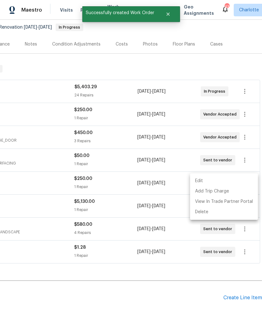
click at [205, 299] on div at bounding box center [131, 168] width 262 height 336
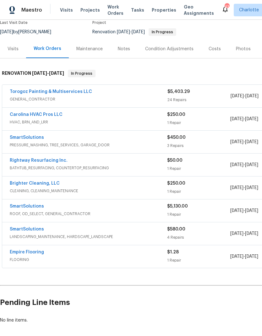
scroll to position [56, 0]
click at [19, 205] on link "SmartSolutions" at bounding box center [27, 206] width 34 height 4
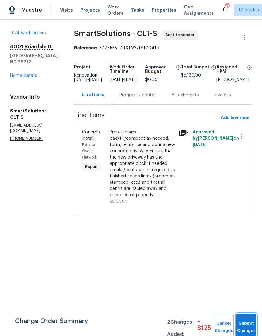
click at [248, 323] on button "Submit Changes" at bounding box center [246, 327] width 20 height 27
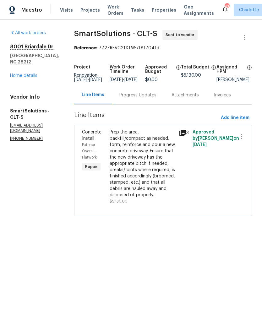
click at [148, 98] on div "Progress Updates" at bounding box center [137, 95] width 37 height 6
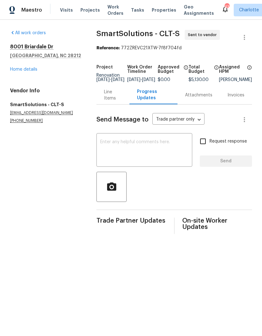
click at [171, 155] on textarea at bounding box center [144, 151] width 88 height 22
